Goal: Use online tool/utility: Use online tool/utility

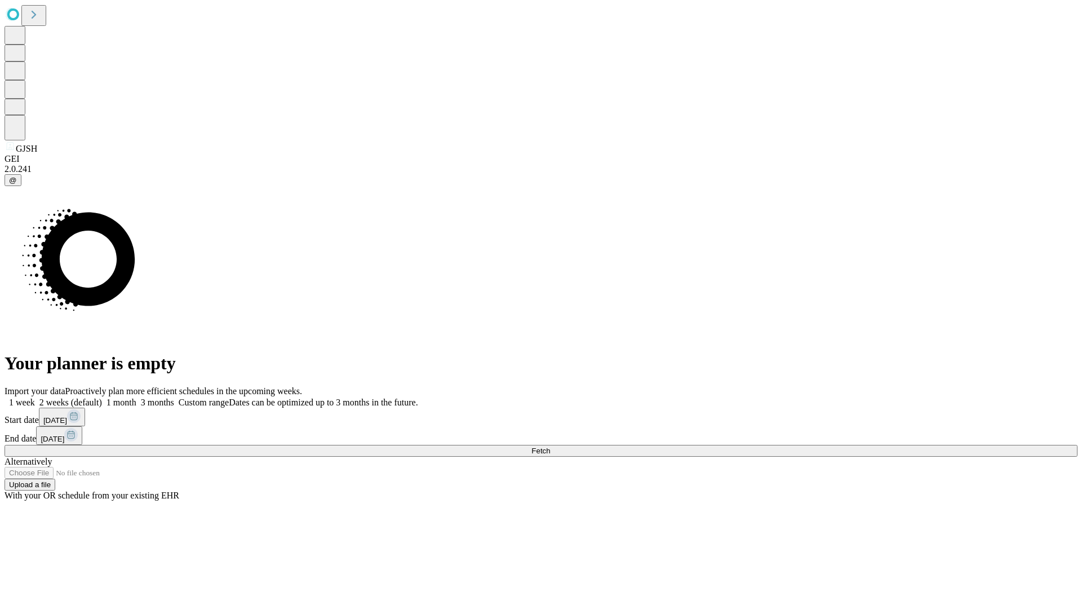
click at [550, 447] on span "Fetch" at bounding box center [541, 451] width 19 height 8
